Goal: Task Accomplishment & Management: Use online tool/utility

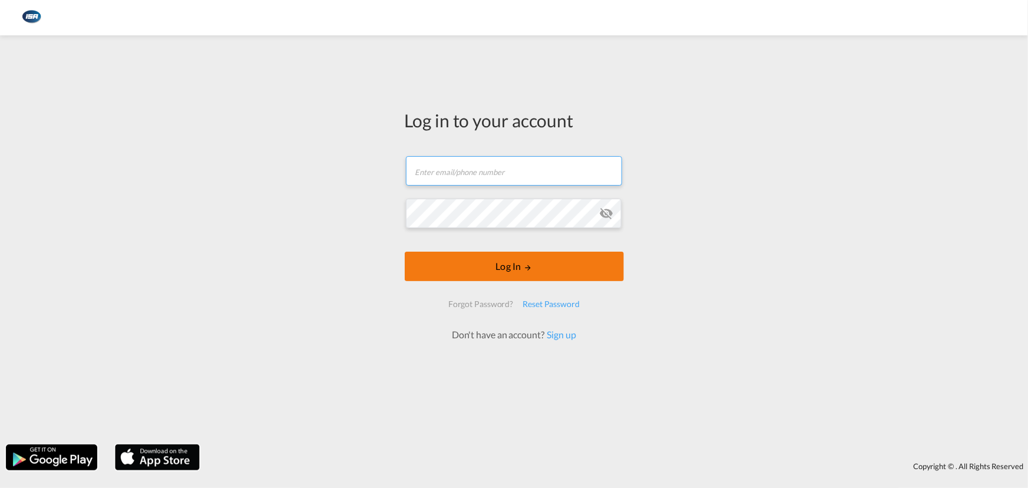
type input "[EMAIL_ADDRESS][DOMAIN_NAME]"
click at [506, 271] on button "Log In" at bounding box center [514, 266] width 219 height 29
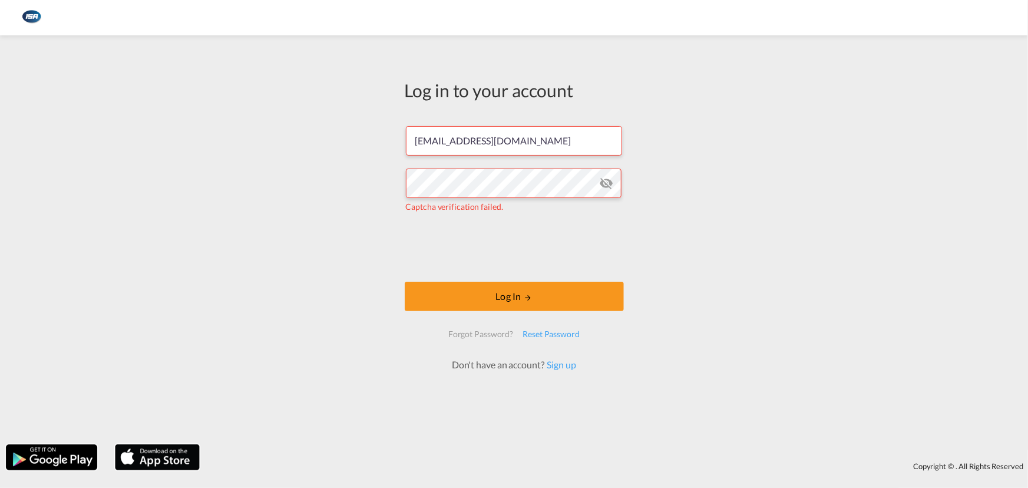
click at [655, 186] on div "Log in to your account [EMAIL_ADDRESS][DOMAIN_NAME] Captcha verification failed…" at bounding box center [514, 239] width 1028 height 397
click at [604, 187] on md-icon "icon-eye-off" at bounding box center [606, 183] width 14 height 14
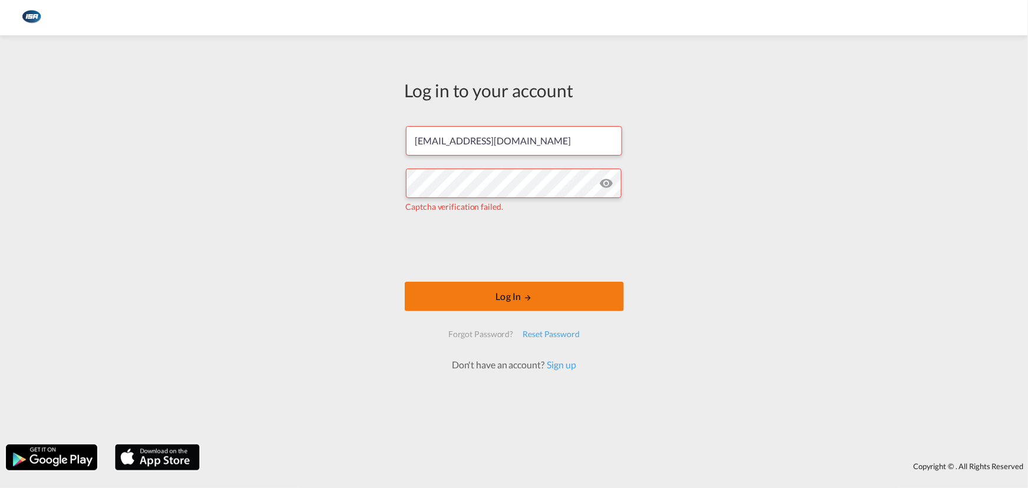
click at [515, 301] on button "Log In" at bounding box center [514, 296] width 219 height 29
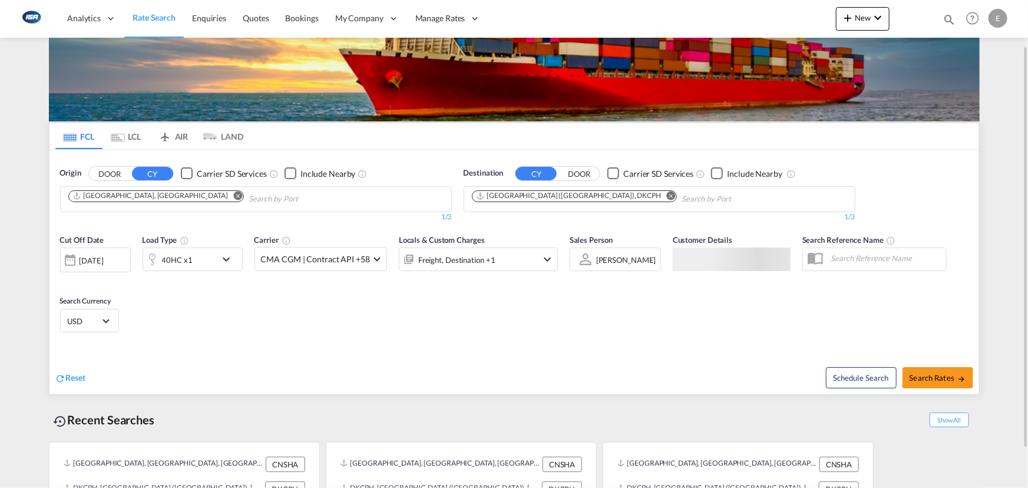
scroll to position [101, 0]
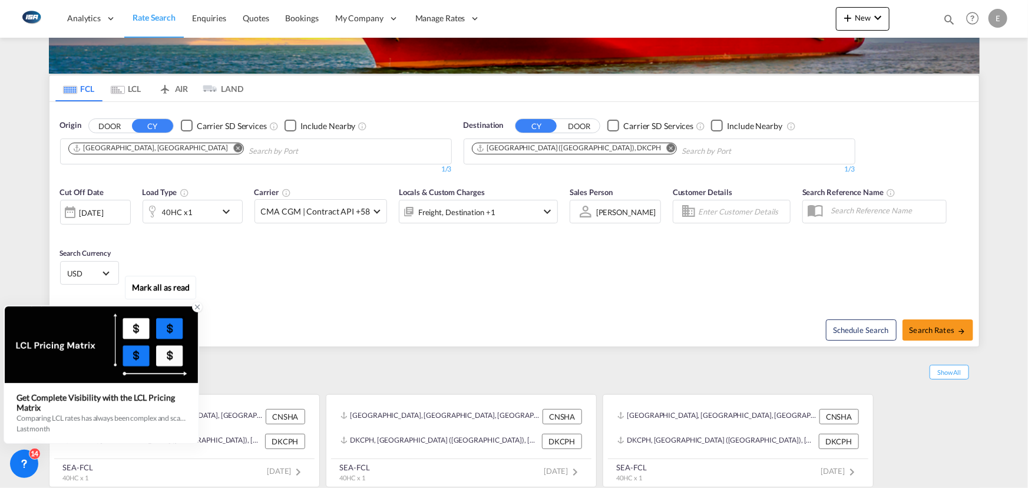
click at [198, 308] on icon at bounding box center [197, 307] width 8 height 8
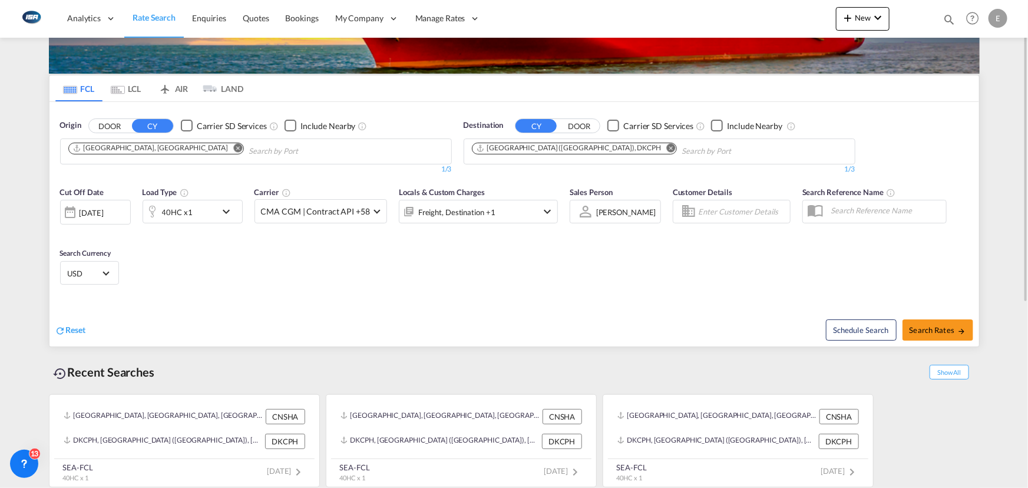
scroll to position [0, 0]
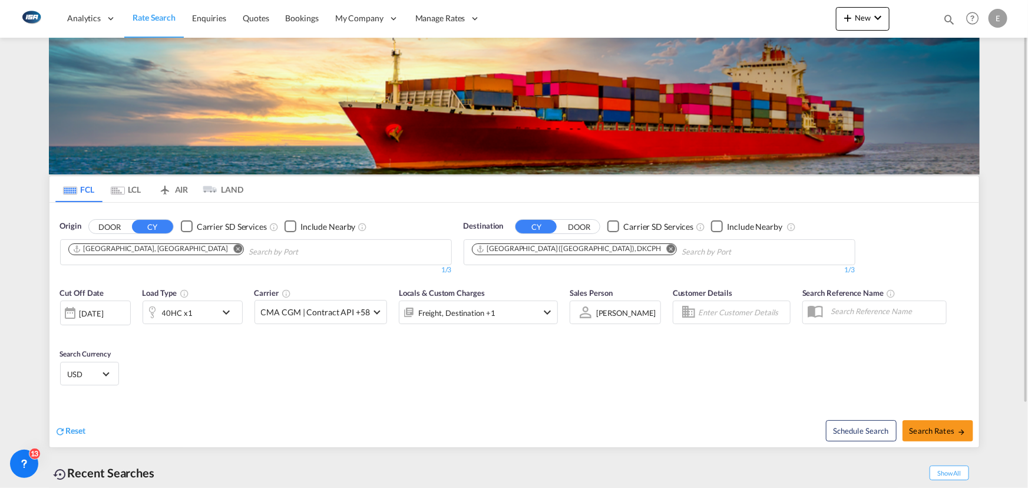
click at [352, 343] on div "Cut Off Date [DATE] [DATE] Load Type 40HC x1 Carrier CMA CGM | Contract API +58…" at bounding box center [513, 338] width 929 height 115
